Goal: Task Accomplishment & Management: Use online tool/utility

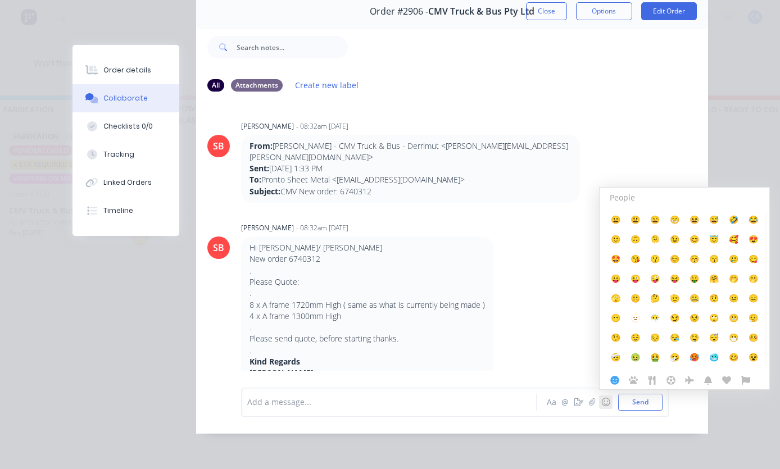
click at [733, 160] on div "Order details Collaborate Checklists 0/0 Tracking Linked Orders Timeline Order …" at bounding box center [390, 234] width 780 height 469
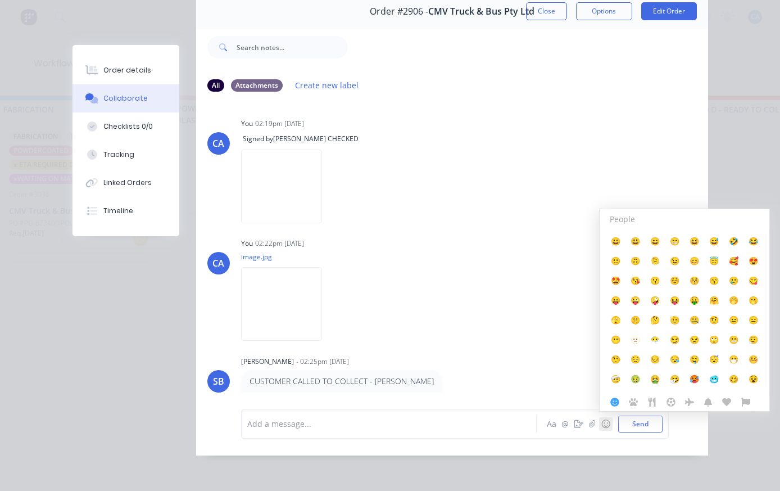
scroll to position [73, 0]
click at [771, 179] on div "Order details Collaborate Checklists 0/0 Tracking Linked Orders Timeline Order …" at bounding box center [390, 245] width 780 height 491
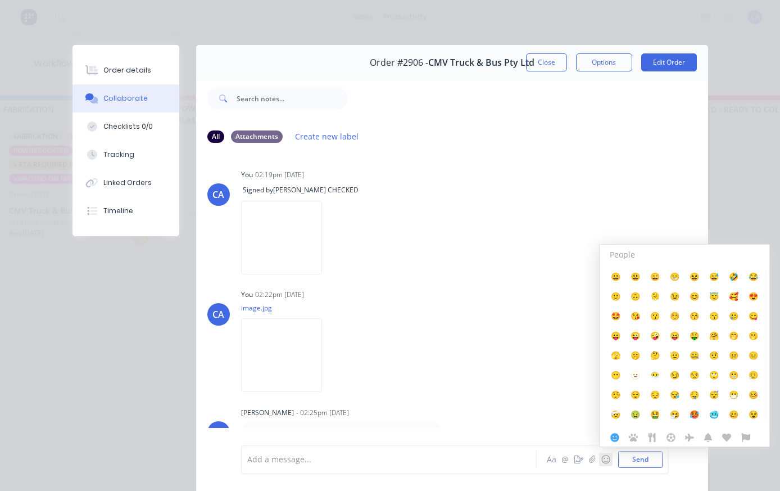
scroll to position [0, 0]
click at [552, 69] on button "Close" at bounding box center [546, 62] width 41 height 18
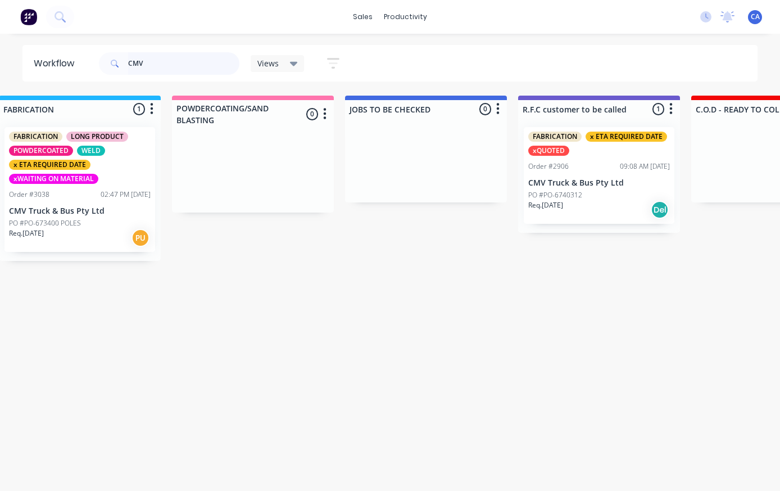
scroll to position [0, 1064]
type input "C"
click at [670, 73] on div "Views Save new view None (Default) edit Show/Hide statuses Show line item cards…" at bounding box center [428, 64] width 662 height 34
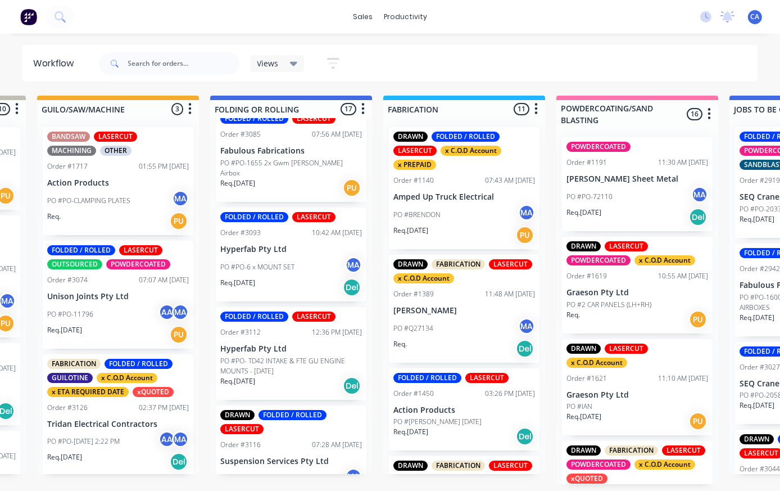
scroll to position [1414, 0]
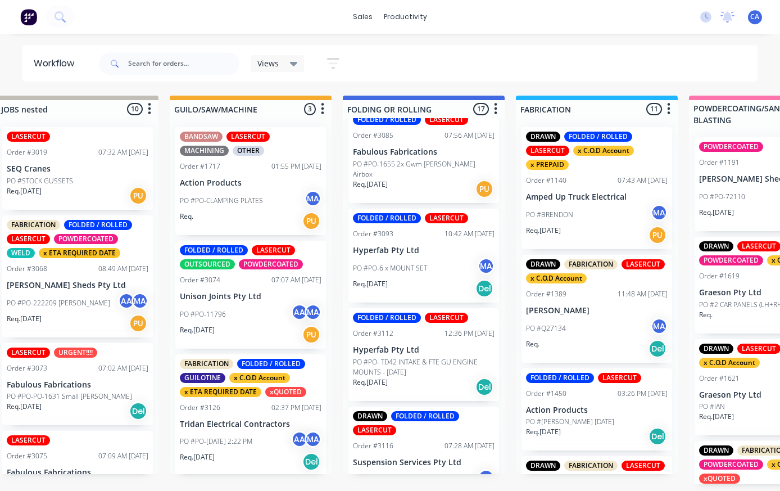
click at [265, 385] on div "FABRICATION FOLDED / ROLLED GUILOTINE x C.O.D Account x ETA REQUIRED DATE xQUOT…" at bounding box center [250, 415] width 151 height 122
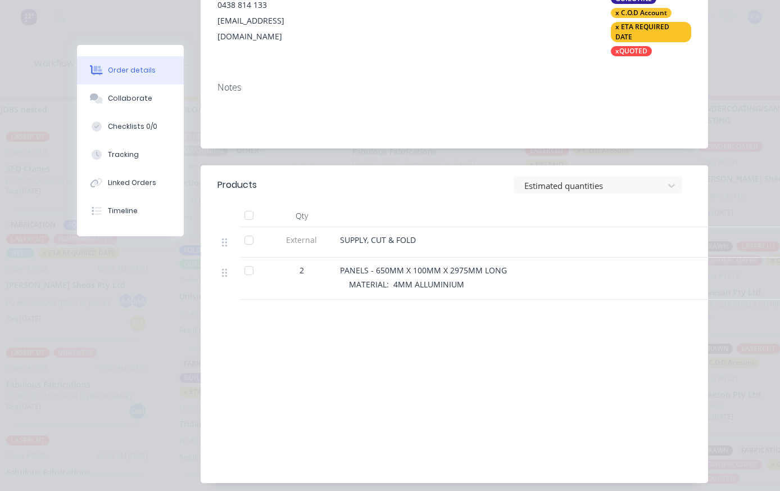
scroll to position [299, 0]
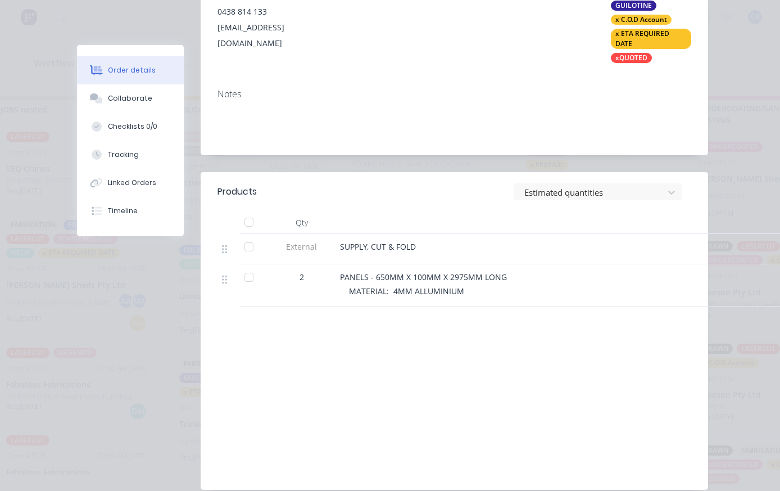
click at [151, 87] on button "Collaborate" at bounding box center [130, 98] width 107 height 28
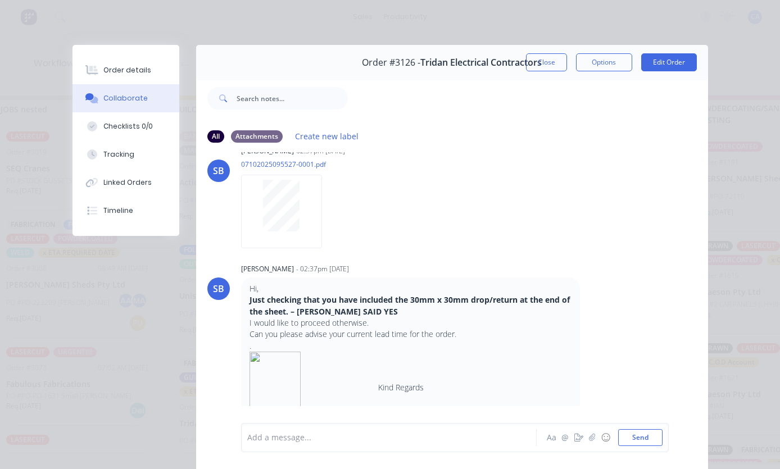
scroll to position [499, 0]
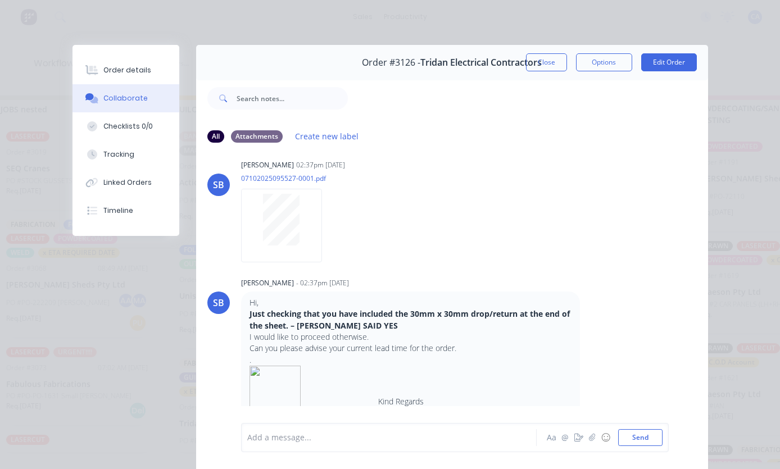
click at [303, 246] on div at bounding box center [281, 220] width 71 height 52
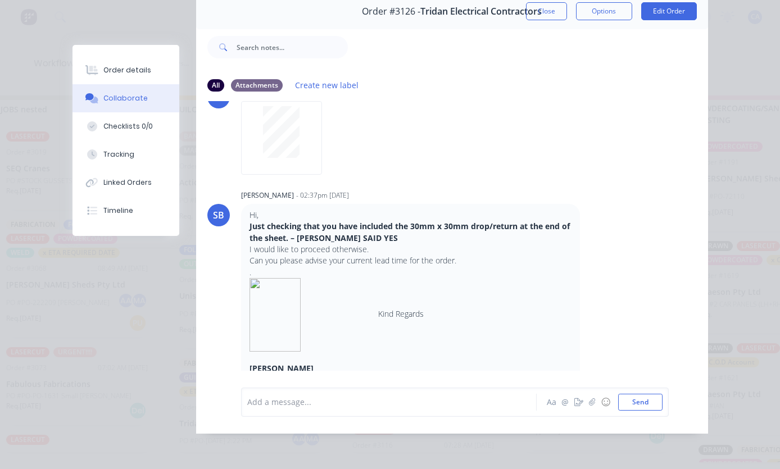
scroll to position [94, 0]
click at [151, 73] on button "Order details" at bounding box center [126, 70] width 107 height 28
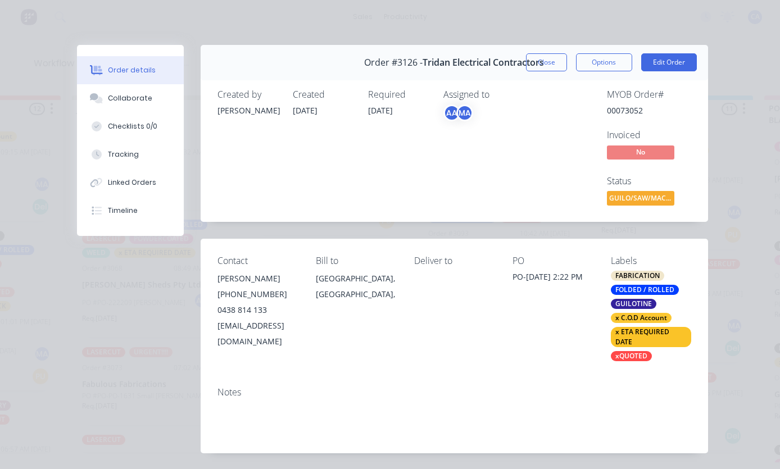
scroll to position [0, 0]
click at [165, 157] on button "Tracking" at bounding box center [130, 155] width 107 height 28
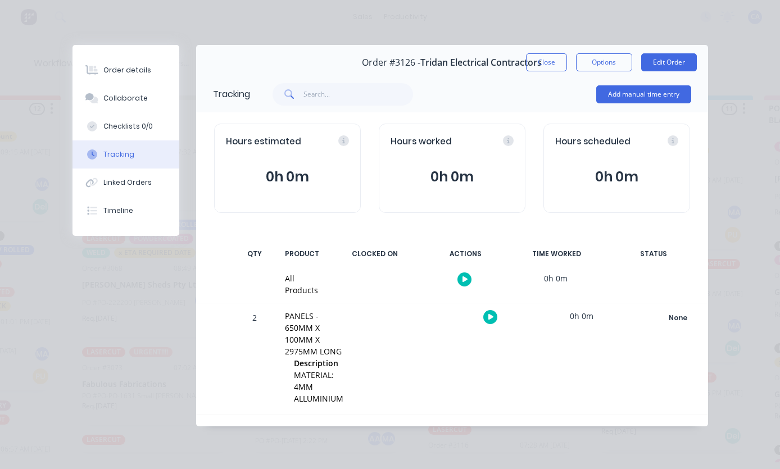
click at [162, 79] on button "Order details" at bounding box center [126, 70] width 107 height 28
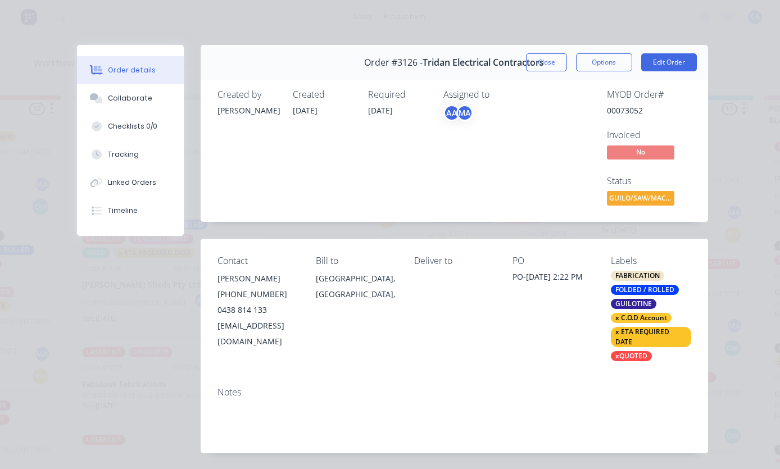
click at [150, 103] on div "Collaborate" at bounding box center [130, 98] width 44 height 10
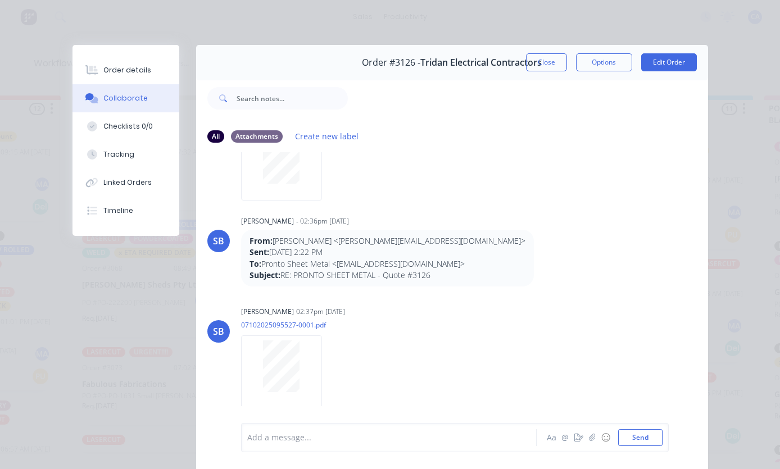
scroll to position [354, 0]
